Goal: Information Seeking & Learning: Learn about a topic

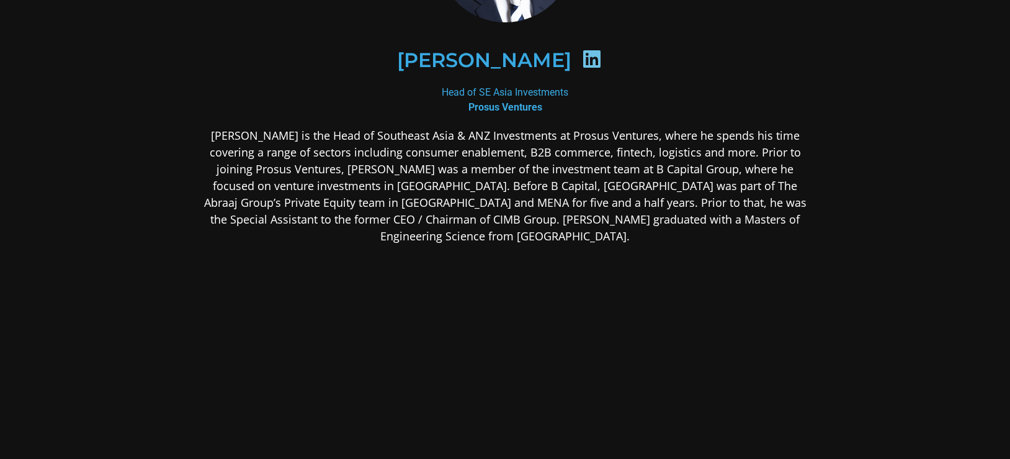
scroll to position [171, 0]
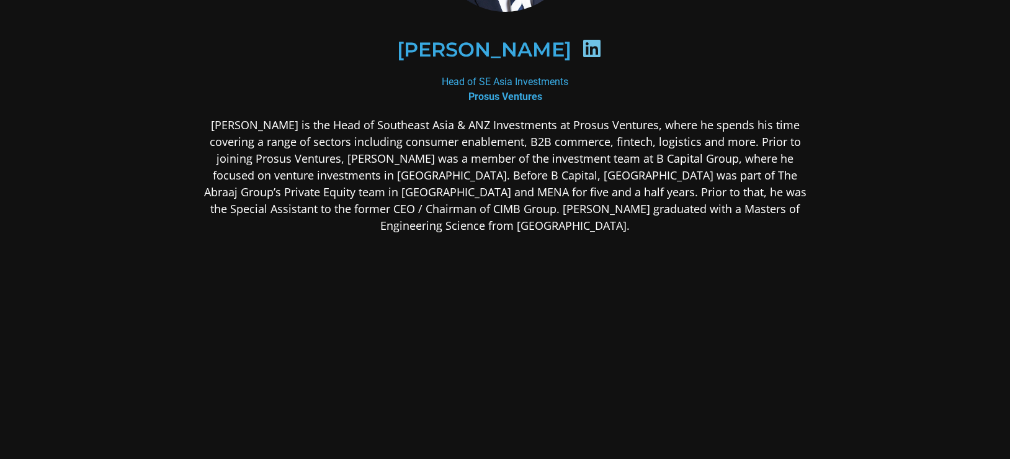
click at [549, 187] on p "[PERSON_NAME] is the Head of Southeast Asia & ANZ Investments at Prosus Venture…" at bounding box center [505, 175] width 603 height 117
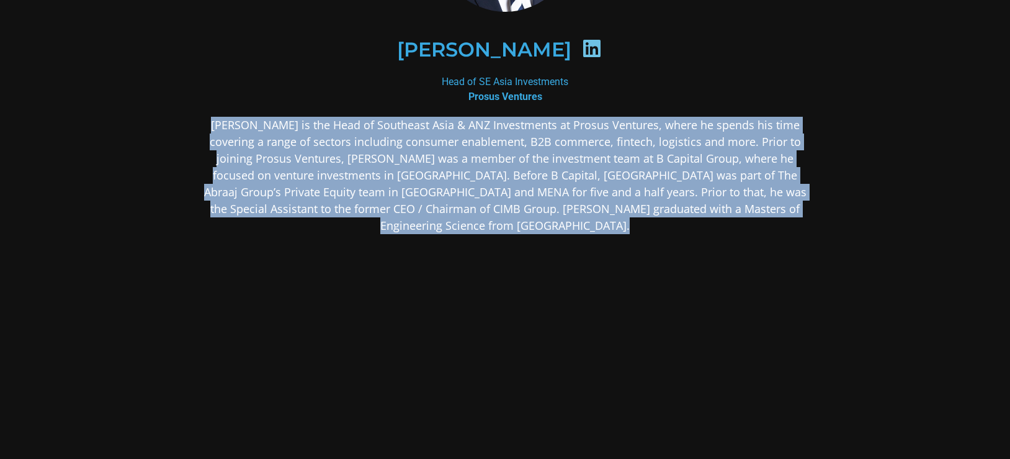
click at [549, 187] on p "[PERSON_NAME] is the Head of Southeast Asia & ANZ Investments at Prosus Venture…" at bounding box center [505, 175] width 603 height 117
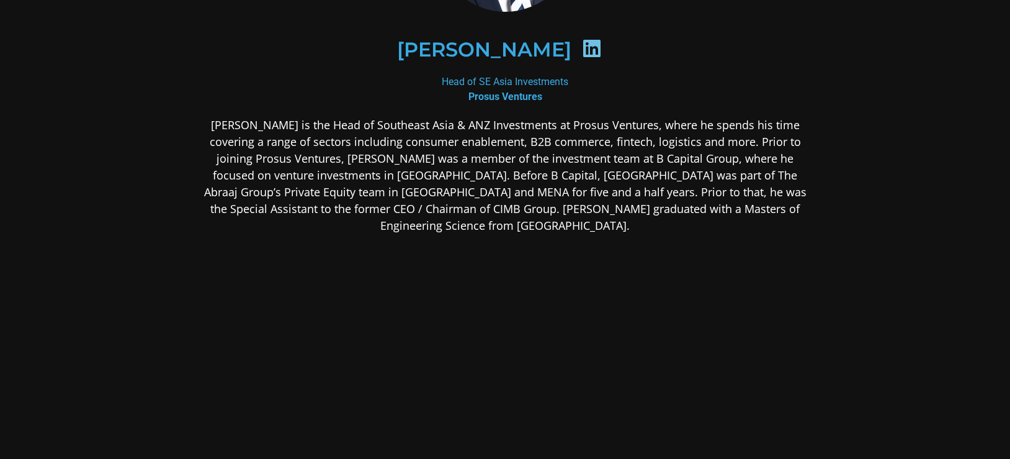
click at [458, 137] on p "[PERSON_NAME] is the Head of Southeast Asia & ANZ Investments at Prosus Venture…" at bounding box center [505, 175] width 603 height 117
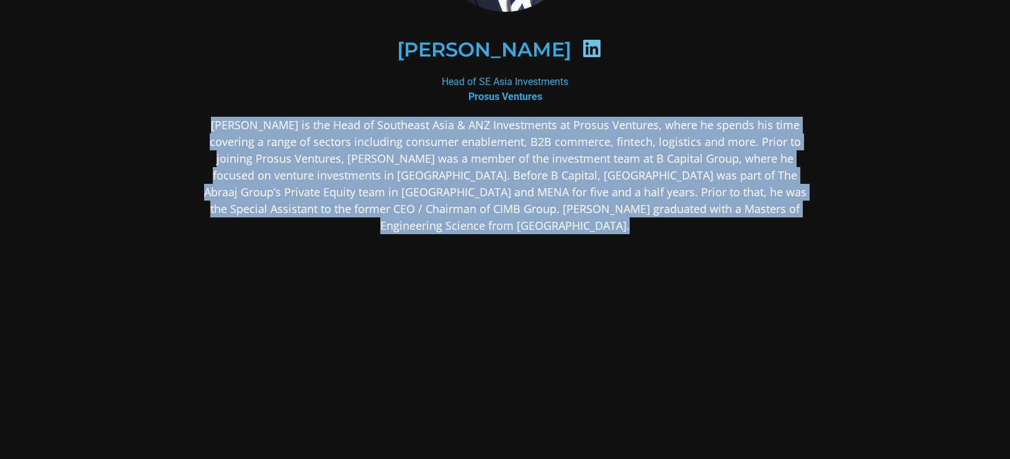
click at [458, 137] on p "[PERSON_NAME] is the Head of Southeast Asia & ANZ Investments at Prosus Venture…" at bounding box center [505, 175] width 603 height 117
